Goal: Use online tool/utility: Utilize a website feature to perform a specific function

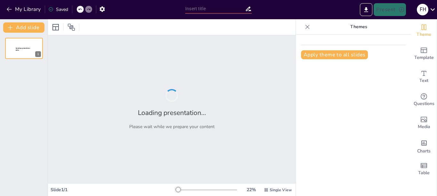
type input "SISTEMA LOCAL DE CUIDADOS PARA LA CIUDAD DE [GEOGRAPHIC_DATA]"
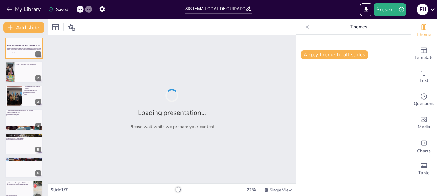
checkbox input "true"
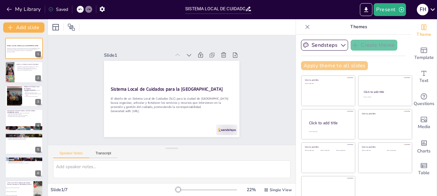
click at [334, 64] on button "Apply theme to all slides" at bounding box center [334, 65] width 67 height 9
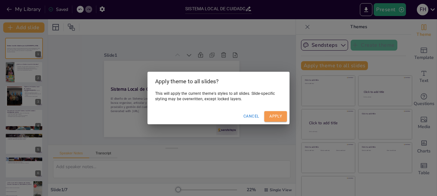
click at [270, 117] on button "Apply" at bounding box center [275, 116] width 23 height 11
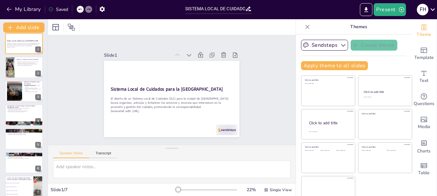
scroll to position [4, 0]
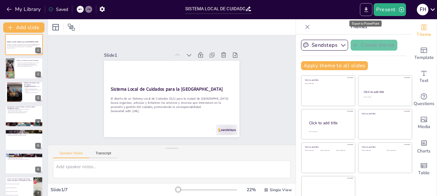
click at [366, 9] on icon "Export to PowerPoint" at bounding box center [366, 9] width 4 height 5
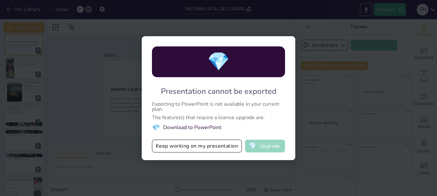
click at [267, 147] on button "💎 Upgrade" at bounding box center [265, 145] width 40 height 13
checkbox input "true"
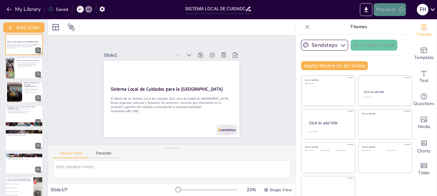
click at [384, 11] on button "Present" at bounding box center [389, 9] width 32 height 13
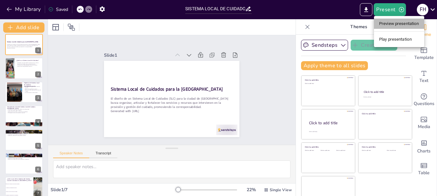
click at [389, 22] on li "Preview presentation" at bounding box center [399, 24] width 50 height 10
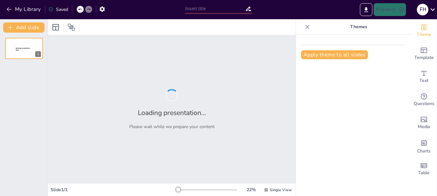
type input "SISTEMA LOCAL DE CUIDADOS PARA LA CIUDAD DE [GEOGRAPHIC_DATA]"
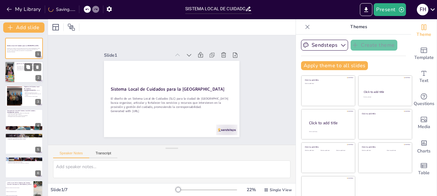
checkbox input "true"
click at [24, 72] on div at bounding box center [24, 72] width 38 height 22
type textarea "La articulación de servicios y actores es fundamental para garantizar un enfoqu…"
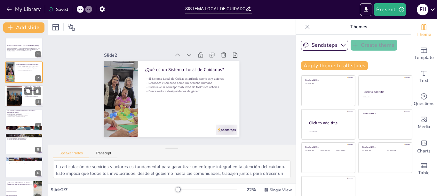
checkbox input "true"
click at [21, 94] on div at bounding box center [14, 96] width 29 height 20
type textarea "Este objetivo es esencial para establecer una base sólida para el sistema, aseg…"
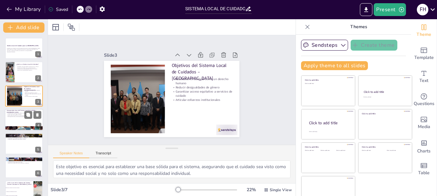
checkbox input "true"
click at [23, 121] on div at bounding box center [24, 120] width 38 height 22
type textarea "La infraestructura adecuada es esencial para brindar servicios de cuidado de ca…"
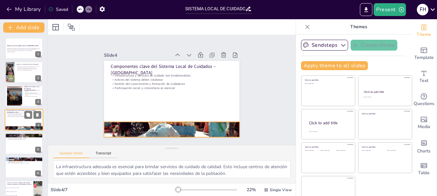
scroll to position [5, 0]
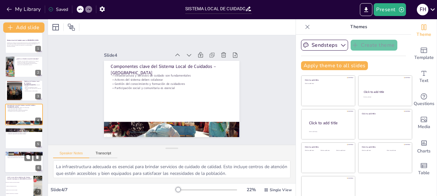
checkbox input "true"
click at [23, 153] on p "Beneficios esperados del sistema" at bounding box center [24, 153] width 35 height 2
type textarea "Aumentar el acceso a cuidados dignos y de calidad es fundamental para mejorar l…"
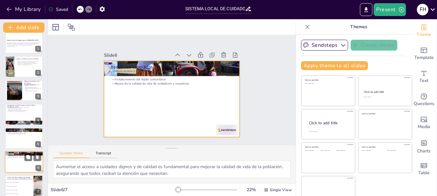
scroll to position [11, 0]
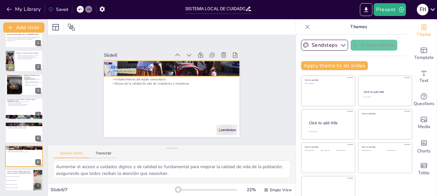
click at [104, 66] on div at bounding box center [171, 69] width 135 height 90
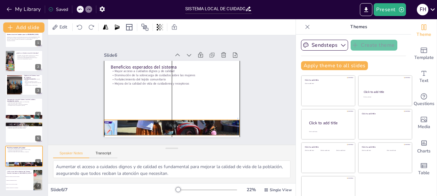
drag, startPoint x: 99, startPoint y: 66, endPoint x: 99, endPoint y: 121, distance: 54.7
click at [99, 121] on div at bounding box center [168, 126] width 144 height 103
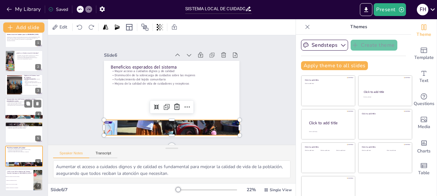
checkbox input "true"
click at [26, 116] on div at bounding box center [24, 117] width 38 height 26
type textarea "La infraestructura adecuada es esencial para brindar servicios de cuidado de ca…"
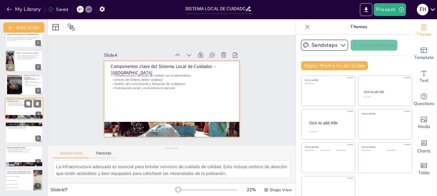
scroll to position [5, 0]
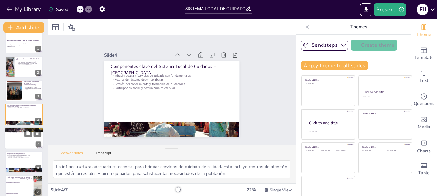
checkbox input "true"
click at [21, 134] on p "Evaluación mediante informes públicos anuales" at bounding box center [24, 133] width 35 height 1
type textarea "Una gobernanza clara es esencial para asegurar que todos los actores comprendan…"
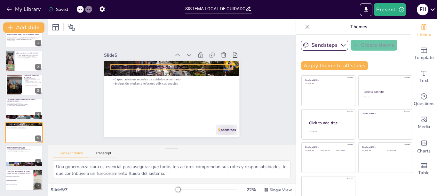
click at [146, 61] on div "Funcionamiento propuesto del sistema Gobernanza clara es fundamental Prestación…" at bounding box center [188, 67] width 109 height 80
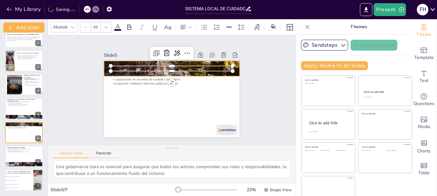
click at [102, 62] on div at bounding box center [174, 69] width 144 height 104
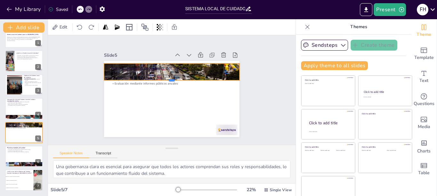
drag, startPoint x: 99, startPoint y: 76, endPoint x: 112, endPoint y: 77, distance: 13.2
click at [112, 77] on div at bounding box center [172, 82] width 135 height 19
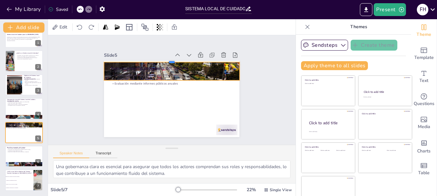
drag, startPoint x: 194, startPoint y: 60, endPoint x: 198, endPoint y: 59, distance: 4.3
click at [198, 59] on div at bounding box center [171, 59] width 135 height 5
click at [112, 59] on div at bounding box center [174, 59] width 135 height 19
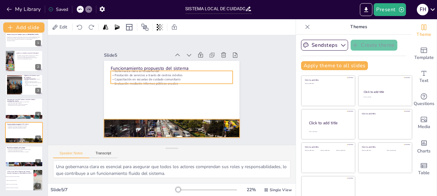
click at [136, 77] on p "Capacitación en escuelas de cuidado comunitario" at bounding box center [172, 79] width 122 height 4
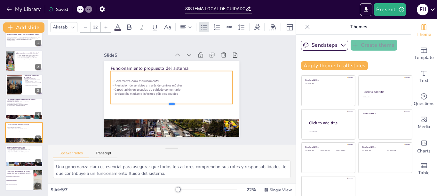
drag, startPoint x: 163, startPoint y: 81, endPoint x: 165, endPoint y: 101, distance: 20.2
click at [165, 101] on div at bounding box center [169, 106] width 121 height 18
checkbox input "true"
click at [21, 111] on div at bounding box center [24, 109] width 38 height 22
type textarea "La infraestructura adecuada es esencial para brindar servicios de cuidado de ca…"
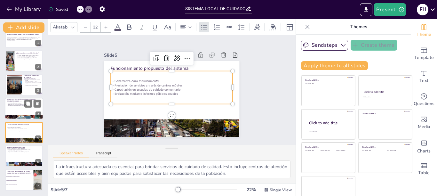
scroll to position [5, 0]
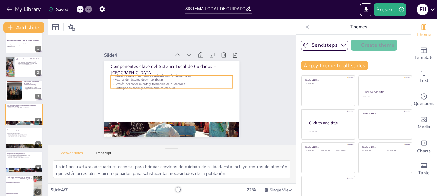
click at [154, 77] on p "Actores del sistema deben colaborar" at bounding box center [172, 79] width 121 height 17
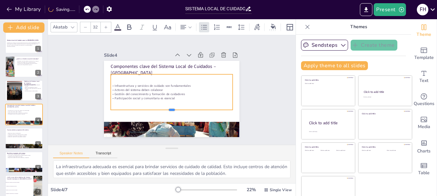
drag, startPoint x: 162, startPoint y: 85, endPoint x: 165, endPoint y: 107, distance: 22.9
click at [165, 107] on div at bounding box center [169, 112] width 121 height 18
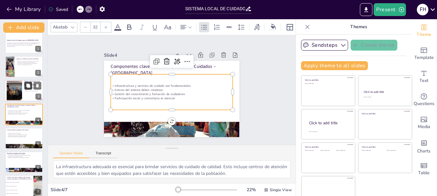
checkbox input "true"
click at [26, 89] on button at bounding box center [28, 86] width 8 height 8
type textarea "Este objetivo es esencial para establecer una base sólida para el sistema, aseg…"
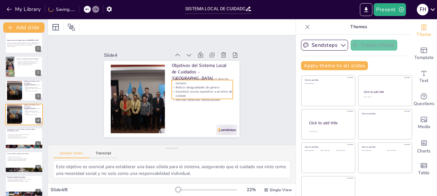
click at [183, 82] on p "Reconocer el cuidado como un derecho humano" at bounding box center [202, 84] width 61 height 15
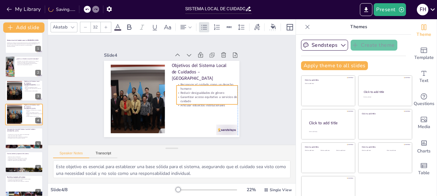
drag, startPoint x: 193, startPoint y: 95, endPoint x: 197, endPoint y: 100, distance: 6.0
click at [197, 103] on p "Articular esfuerzos institucionales" at bounding box center [206, 105] width 61 height 4
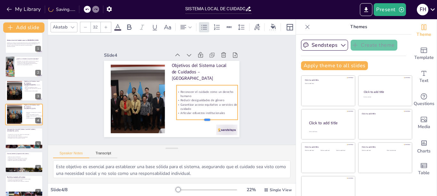
drag, startPoint x: 199, startPoint y: 101, endPoint x: 203, endPoint y: 117, distance: 16.1
click at [203, 120] on div at bounding box center [203, 126] width 61 height 12
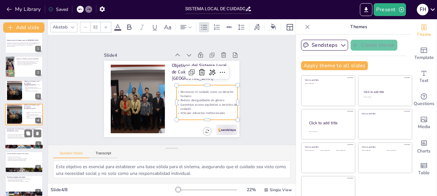
checkbox input "true"
click at [21, 136] on p "Gestión del conocimiento y formación de cuidadores" at bounding box center [24, 136] width 35 height 1
type textarea "La infraestructura adecuada es esencial para brindar servicios de cuidado de ca…"
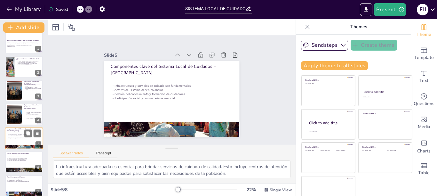
scroll to position [29, 0]
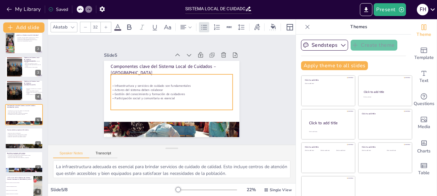
click at [163, 107] on div "Infraestructura y servicios de cuidado son fundamentales Actores del sistema de…" at bounding box center [171, 92] width 125 height 48
click at [163, 106] on div "Infraestructura y servicios de cuidado son fundamentales Actores del sistema de…" at bounding box center [171, 92] width 125 height 48
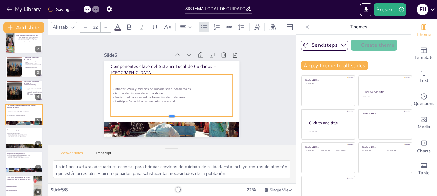
drag, startPoint x: 158, startPoint y: 108, endPoint x: 160, endPoint y: 114, distance: 6.8
click at [160, 116] on div at bounding box center [172, 118] width 122 height 5
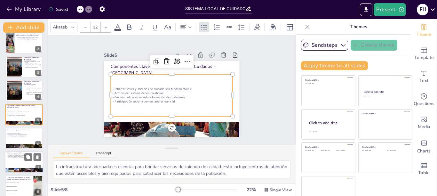
checkbox input "true"
click at [12, 156] on p "Fortalecimiento del tejido comunitario" at bounding box center [24, 156] width 35 height 1
type textarea "Aumentar el acceso a cuidados dignos y de calidad es fundamental para mejorar l…"
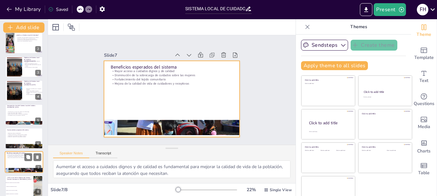
scroll to position [35, 0]
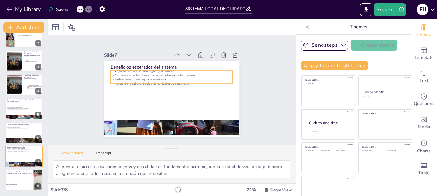
click at [148, 70] on p "Disminución de la sobrecarga de cuidados sobre las mujeres" at bounding box center [175, 75] width 120 height 29
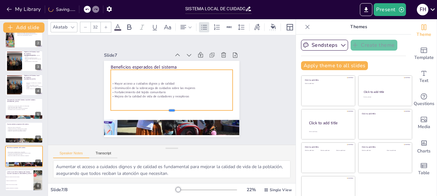
drag, startPoint x: 163, startPoint y: 80, endPoint x: 167, endPoint y: 107, distance: 28.0
click at [167, 107] on div at bounding box center [168, 113] width 121 height 18
checkbox input "true"
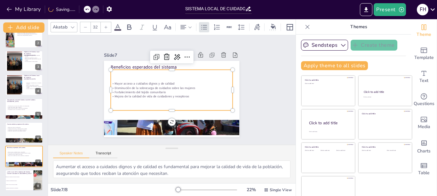
checkbox input "true"
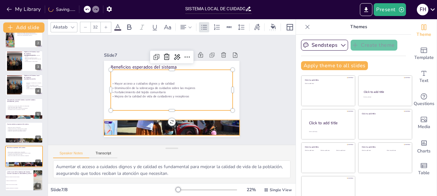
checkbox input "true"
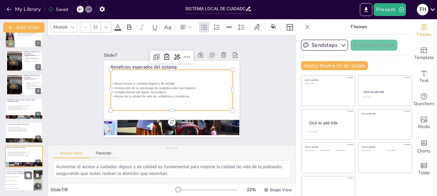
checkbox input "true"
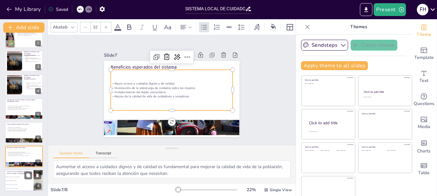
checkbox input "true"
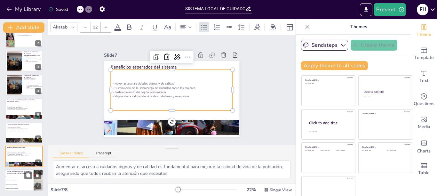
click at [14, 175] on li "Reconocer el cuidado como un derecho humano" at bounding box center [19, 177] width 29 height 4
type textarea "La respuesta correcta es "Reconocer el cuidado como un derecho humano", que es …"
checkbox input "true"
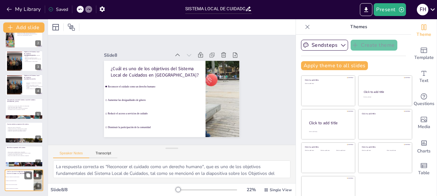
checkbox input "true"
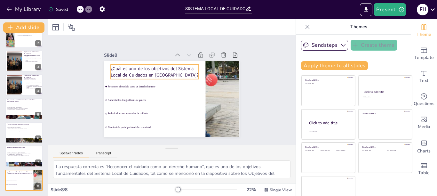
checkbox input "true"
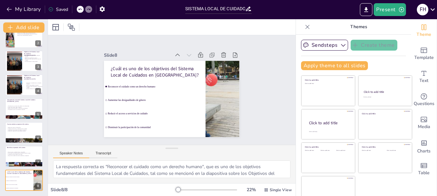
checkbox input "true"
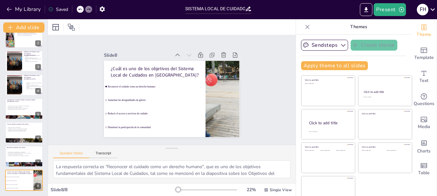
checkbox input "true"
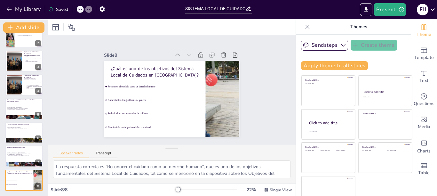
checkbox input "true"
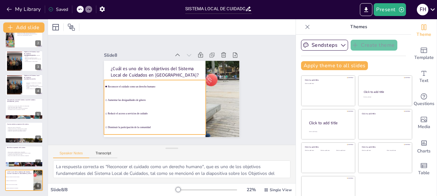
checkbox input "true"
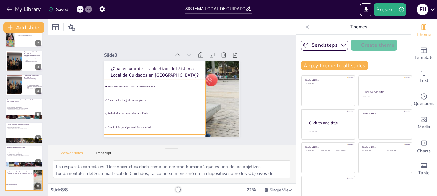
checkbox input "true"
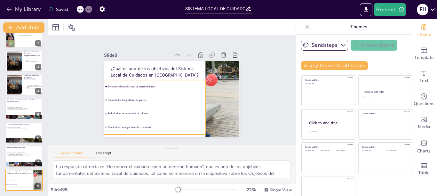
checkbox input "true"
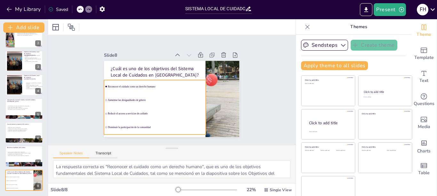
checkbox input "true"
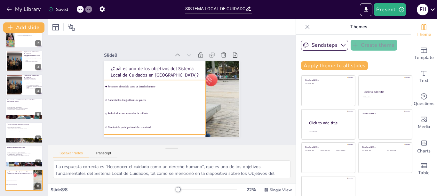
checkbox input "true"
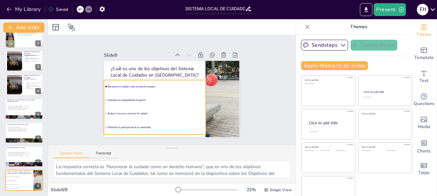
checkbox input "true"
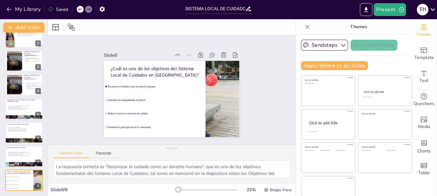
checkbox input "true"
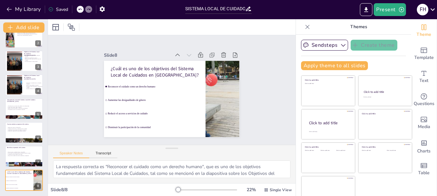
checkbox input "true"
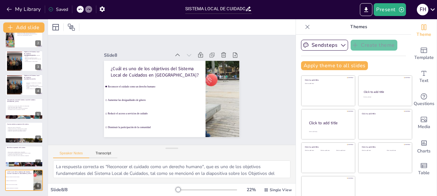
checkbox input "true"
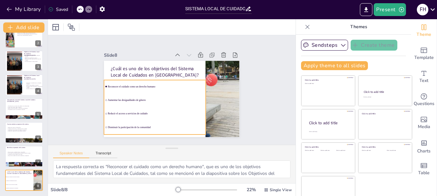
checkbox input "true"
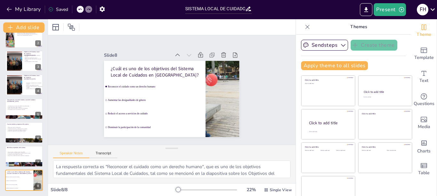
checkbox input "true"
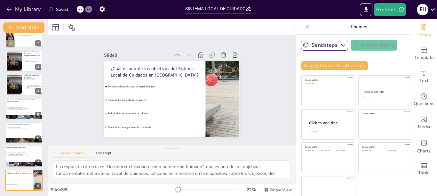
checkbox input "true"
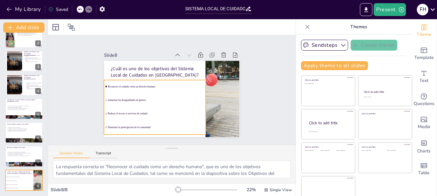
checkbox input "true"
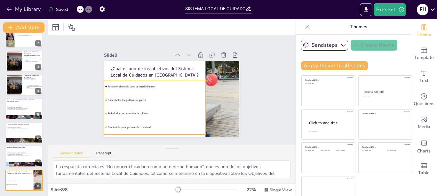
checkbox input "true"
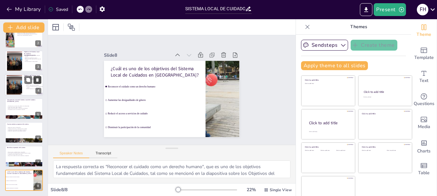
checkbox input "true"
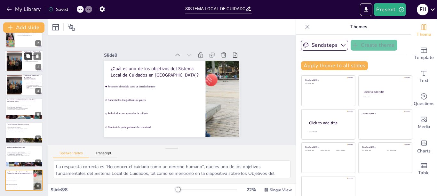
checkbox input "true"
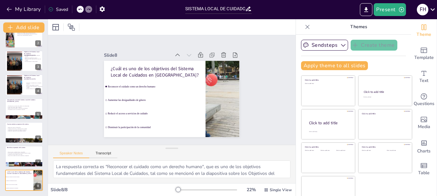
checkbox input "true"
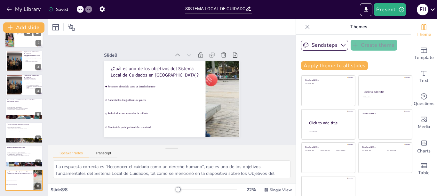
checkbox input "true"
click at [24, 35] on p "Busca reducir desigualdades de género" at bounding box center [28, 35] width 25 height 1
type textarea "La articulación de servicios y actores es fundamental para garantizar un enfoqu…"
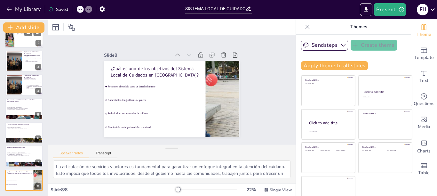
scroll to position [0, 0]
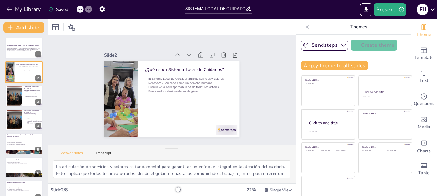
click at [0, 167] on div "Sistema Local de Cuidados para la [GEOGRAPHIC_DATA] El diseño de un Sistema Loc…" at bounding box center [24, 132] width 48 height 188
click at [0, 178] on div "Sistema Local de Cuidados para la [GEOGRAPHIC_DATA] El diseño de un Sistema Loc…" at bounding box center [24, 132] width 48 height 188
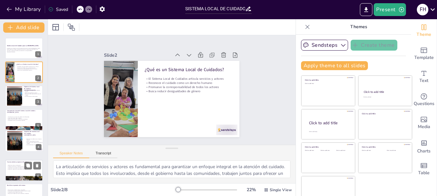
checkbox input "true"
type textarea "Este objetivo es esencial para establecer una base sólida para el sistema, aseg…"
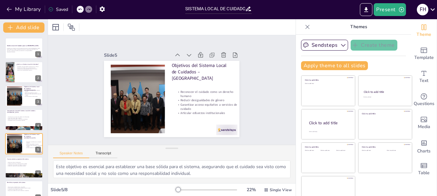
scroll to position [5, 0]
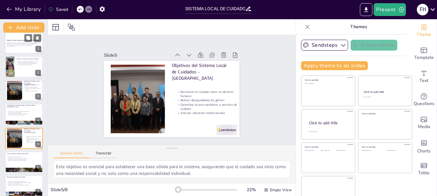
checkbox input "true"
click at [27, 43] on p "El diseño de un Sistema Local de Cuidados (SLC) para la ciudad de [GEOGRAPHIC_D…" at bounding box center [24, 44] width 35 height 4
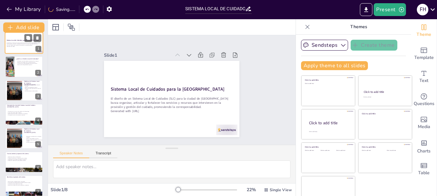
scroll to position [0, 0]
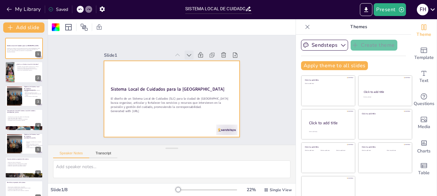
click at [186, 52] on icon at bounding box center [189, 55] width 6 height 6
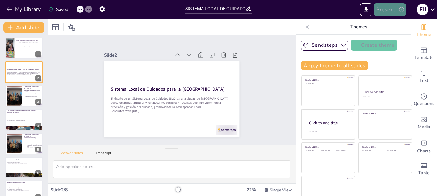
click at [385, 10] on button "Present" at bounding box center [389, 9] width 32 height 13
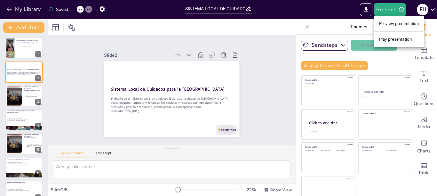
click at [390, 38] on li "Play presentation" at bounding box center [399, 39] width 50 height 10
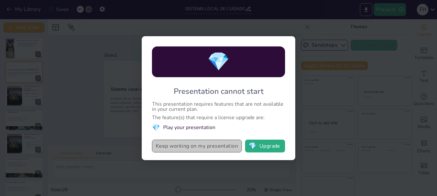
click at [200, 147] on button "Keep working on my presentation" at bounding box center [197, 145] width 90 height 13
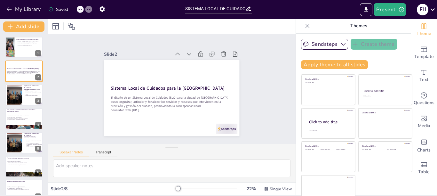
scroll to position [11, 0]
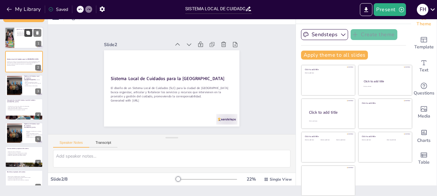
checkbox input "true"
click at [28, 36] on button at bounding box center [28, 33] width 8 height 8
type textarea "La articulación de servicios y actores es fundamental para garantizar un enfoqu…"
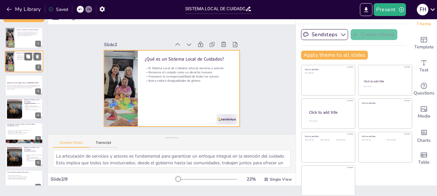
click at [24, 61] on div at bounding box center [24, 62] width 38 height 22
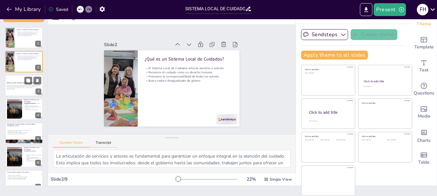
checkbox input "true"
click at [19, 84] on div "El diseño de un Sistema Local de Cuidados (SLC) para la ciudad de [GEOGRAPHIC_D…" at bounding box center [24, 86] width 35 height 5
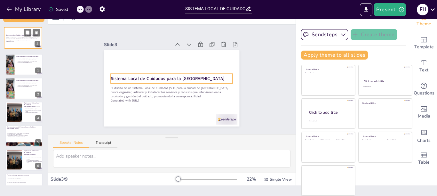
drag, startPoint x: 19, startPoint y: 84, endPoint x: 18, endPoint y: 35, distance: 49.2
click at [18, 27] on div "Sistema Local de Cuidados para la [GEOGRAPHIC_DATA] El diseño de un Sistema Loc…" at bounding box center [23, 27] width 38 height 0
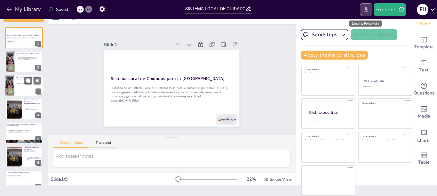
click at [367, 9] on icon "Export to PowerPoint" at bounding box center [366, 9] width 4 height 5
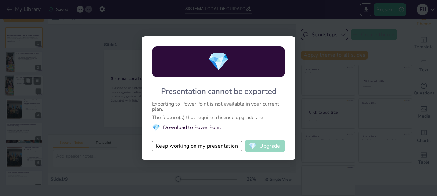
click at [266, 147] on button "💎 Upgrade" at bounding box center [265, 145] width 40 height 13
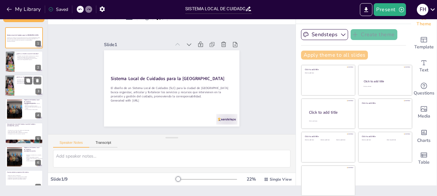
checkbox input "true"
